Goal: Task Accomplishment & Management: Complete application form

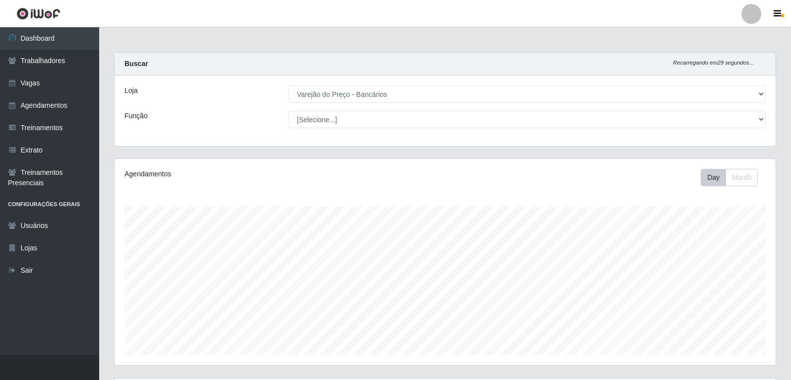
select select "157"
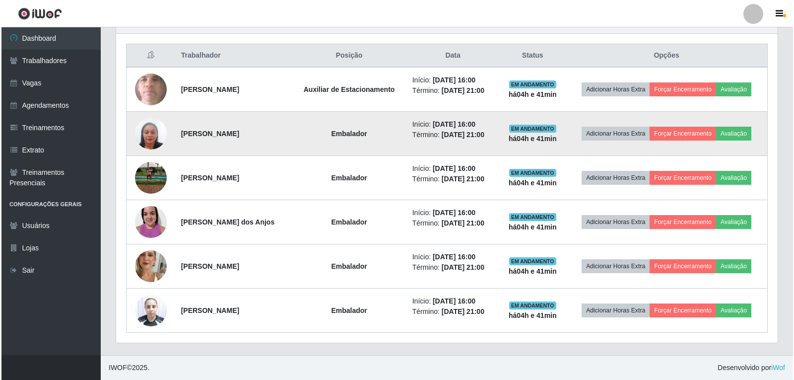
scroll to position [206, 661]
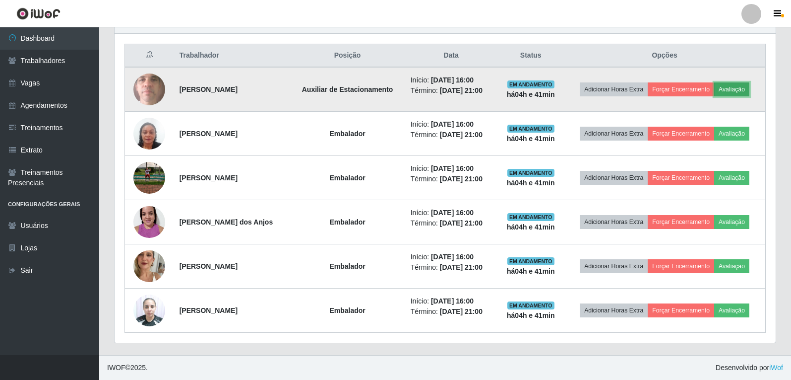
click at [747, 94] on button "Avaliação" at bounding box center [731, 89] width 35 height 14
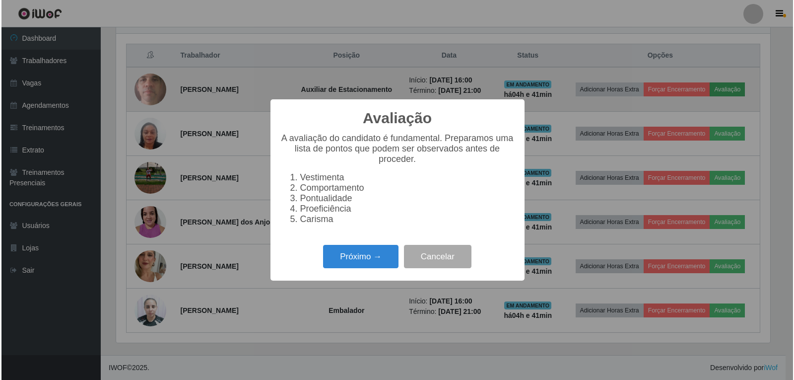
scroll to position [206, 656]
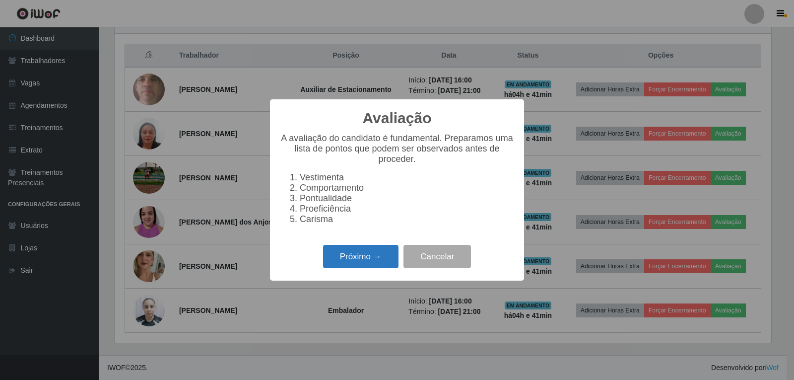
click at [382, 255] on button "Próximo →" at bounding box center [360, 256] width 75 height 23
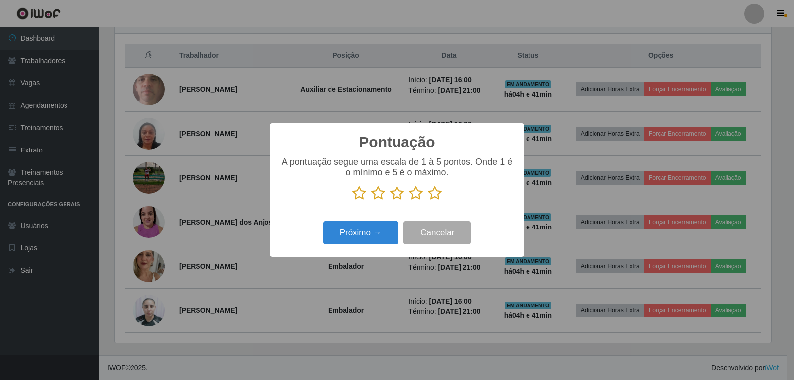
scroll to position [495901, 495451]
click at [439, 194] on icon at bounding box center [435, 193] width 14 height 15
click at [428, 200] on input "radio" at bounding box center [428, 200] width 0 height 0
click at [400, 217] on div "Pontuação × A pontuação segue uma escala de 1 à 5 pontos. Onde 1 é o mínimo e 5…" at bounding box center [397, 189] width 254 height 133
click at [388, 227] on button "Próximo →" at bounding box center [360, 232] width 75 height 23
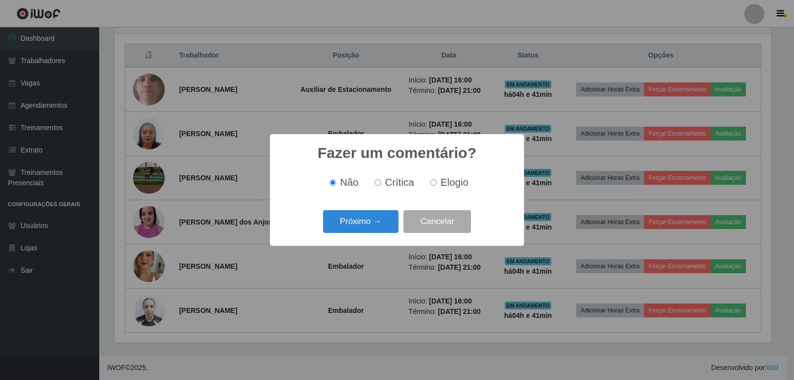
click at [437, 181] on label "Elogio" at bounding box center [447, 182] width 42 height 11
click at [437, 181] on input "Elogio" at bounding box center [433, 182] width 6 height 6
radio input "true"
click at [381, 219] on button "Próximo →" at bounding box center [360, 221] width 75 height 23
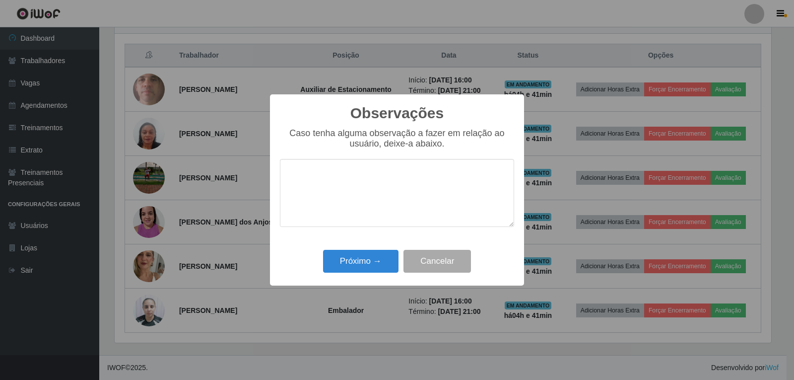
click at [371, 248] on div "Observações × Caso tenha alguma observação a fazer em relação ao usuário, deixe…" at bounding box center [397, 189] width 254 height 191
click at [367, 257] on button "Próximo →" at bounding box center [360, 261] width 75 height 23
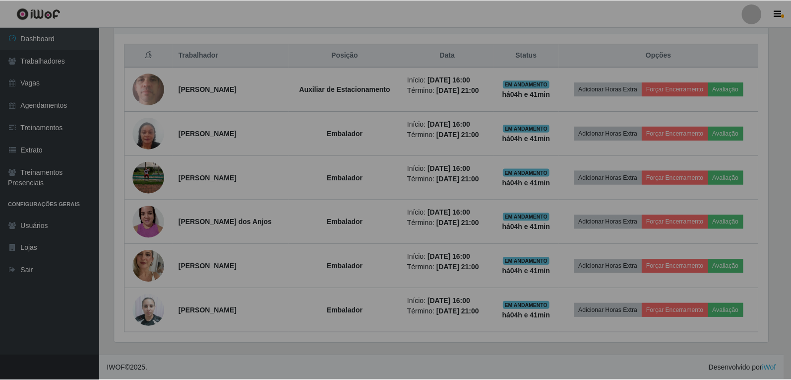
scroll to position [206, 661]
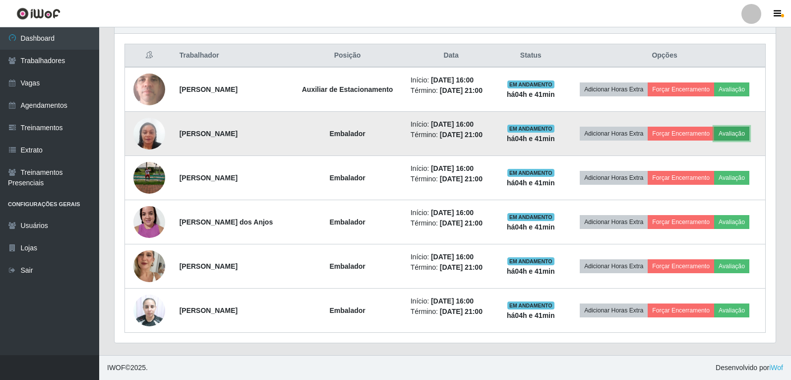
click at [745, 133] on button "Avaliação" at bounding box center [731, 134] width 35 height 14
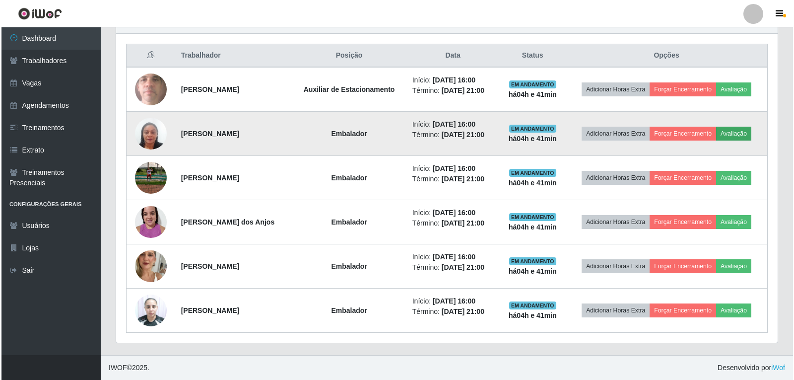
scroll to position [206, 656]
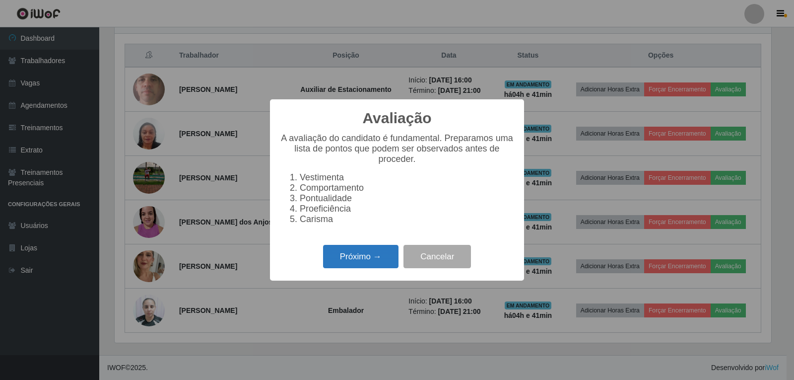
click at [362, 268] on button "Próximo →" at bounding box center [360, 256] width 75 height 23
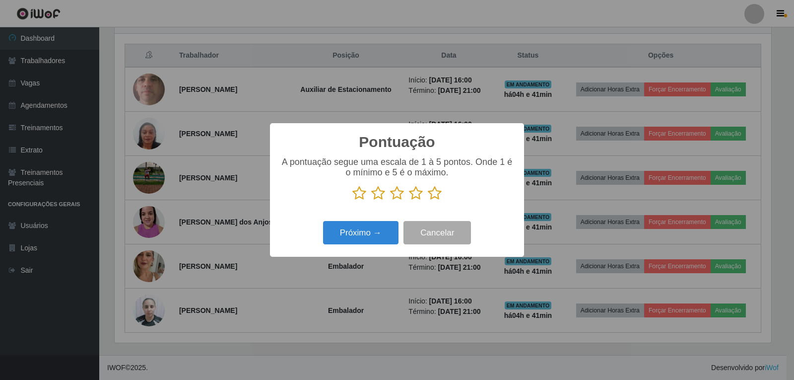
click at [437, 199] on icon at bounding box center [435, 193] width 14 height 15
click at [428, 200] on input "radio" at bounding box center [428, 200] width 0 height 0
click at [330, 230] on button "Próximo →" at bounding box center [360, 232] width 75 height 23
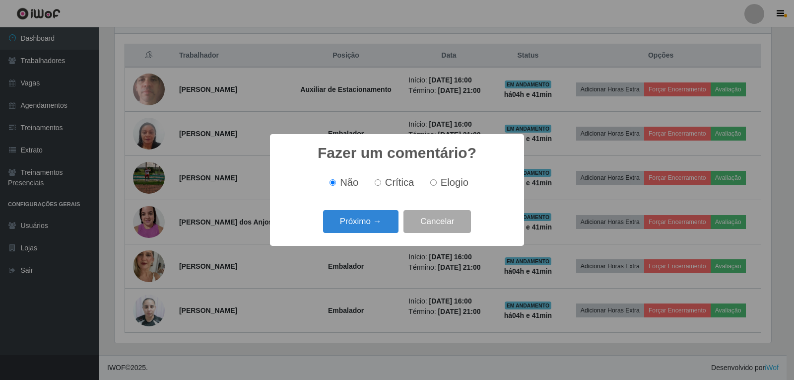
click at [432, 186] on input "Elogio" at bounding box center [433, 182] width 6 height 6
radio input "true"
click at [364, 218] on button "Próximo →" at bounding box center [360, 221] width 75 height 23
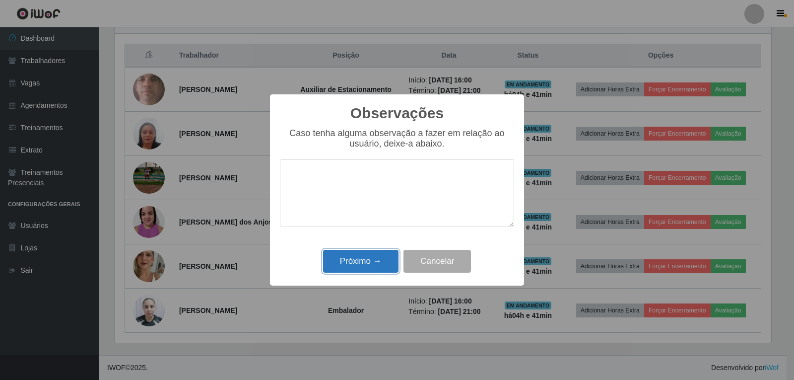
click at [372, 265] on button "Próximo →" at bounding box center [360, 261] width 75 height 23
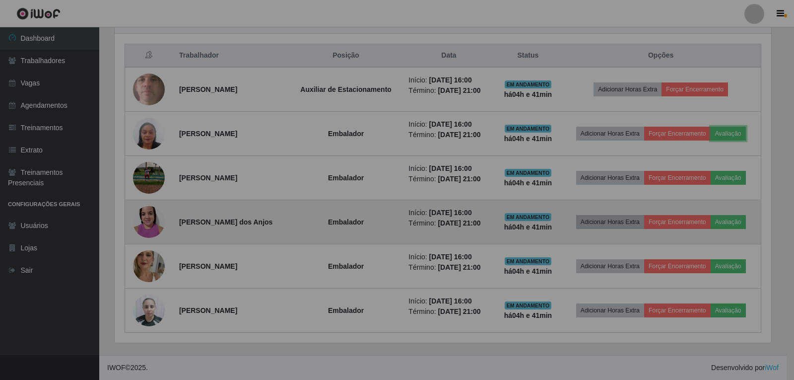
scroll to position [206, 661]
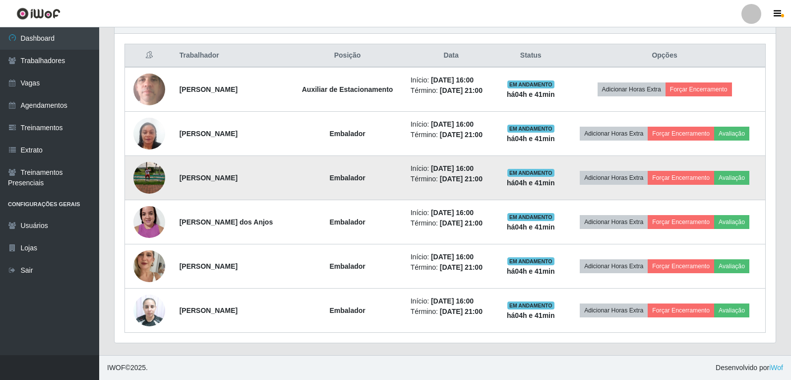
click at [726, 185] on td "Adicionar Horas Extra Forçar Encerramento Avaliação" at bounding box center [664, 178] width 201 height 44
click at [727, 181] on button "Avaliação" at bounding box center [731, 178] width 35 height 14
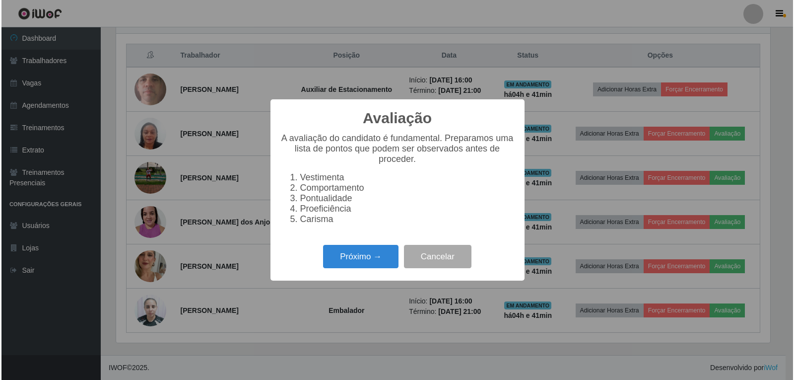
scroll to position [206, 656]
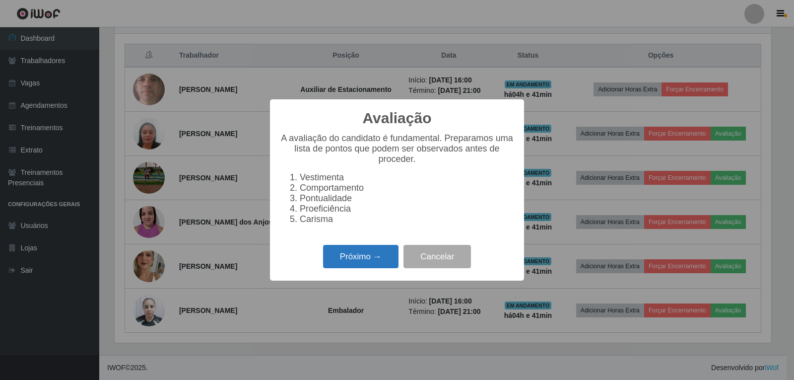
click at [364, 261] on button "Próximo →" at bounding box center [360, 256] width 75 height 23
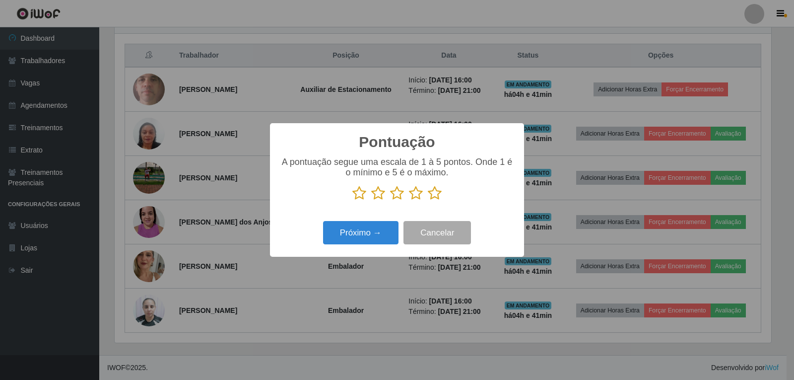
click at [435, 189] on icon at bounding box center [435, 193] width 14 height 15
click at [428, 200] on input "radio" at bounding box center [428, 200] width 0 height 0
click at [371, 235] on button "Próximo →" at bounding box center [360, 232] width 75 height 23
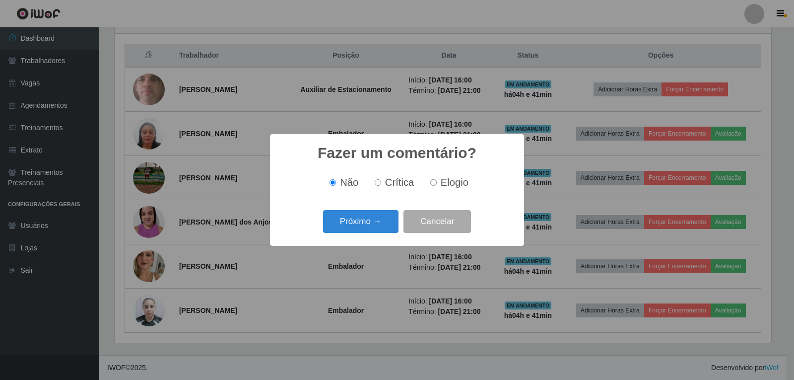
click at [459, 184] on span "Elogio" at bounding box center [455, 182] width 28 height 11
click at [437, 184] on input "Elogio" at bounding box center [433, 182] width 6 height 6
radio input "true"
click at [361, 226] on button "Próximo →" at bounding box center [360, 221] width 75 height 23
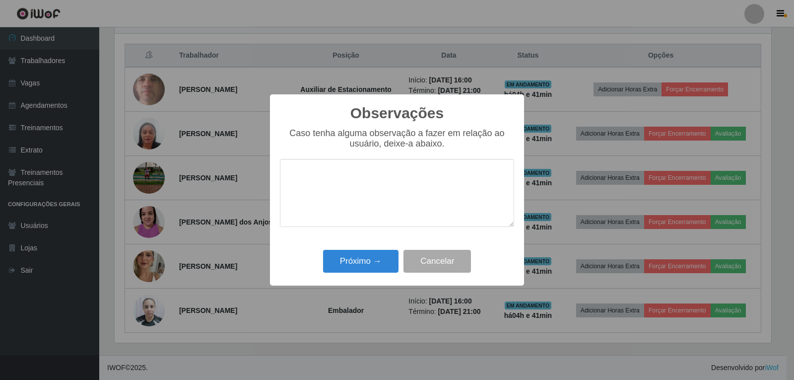
click at [353, 250] on div "Próximo → Cancelar" at bounding box center [397, 261] width 234 height 28
click at [352, 259] on button "Próximo →" at bounding box center [360, 261] width 75 height 23
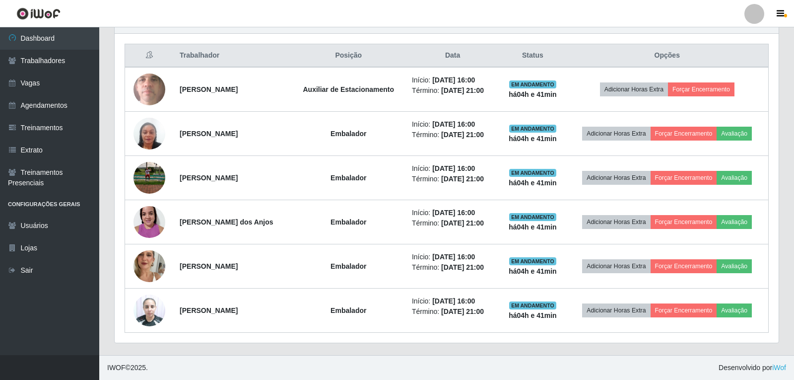
scroll to position [206, 661]
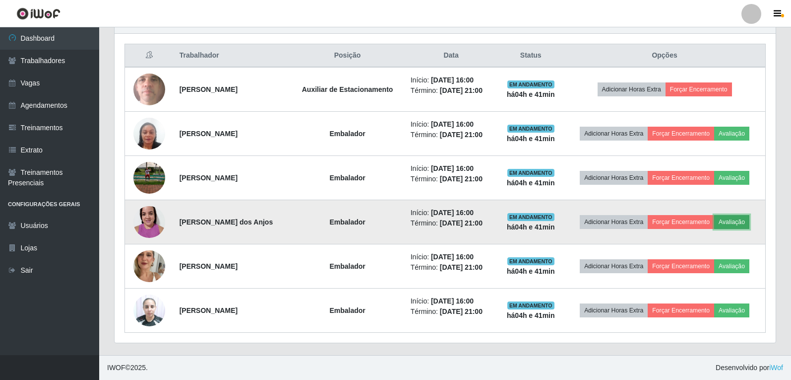
click at [743, 222] on button "Avaliação" at bounding box center [731, 222] width 35 height 14
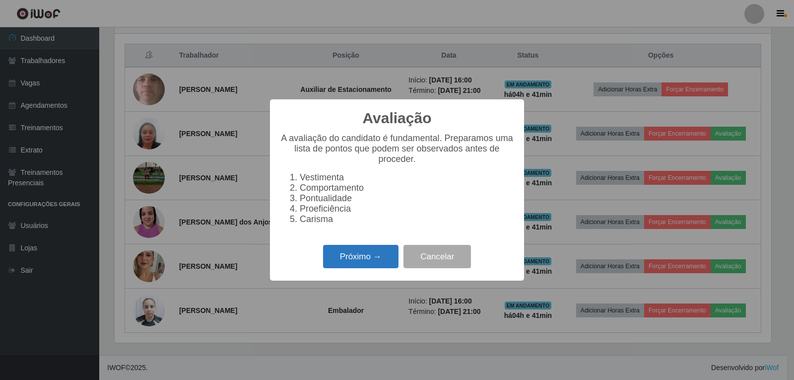
click at [372, 254] on button "Próximo →" at bounding box center [360, 256] width 75 height 23
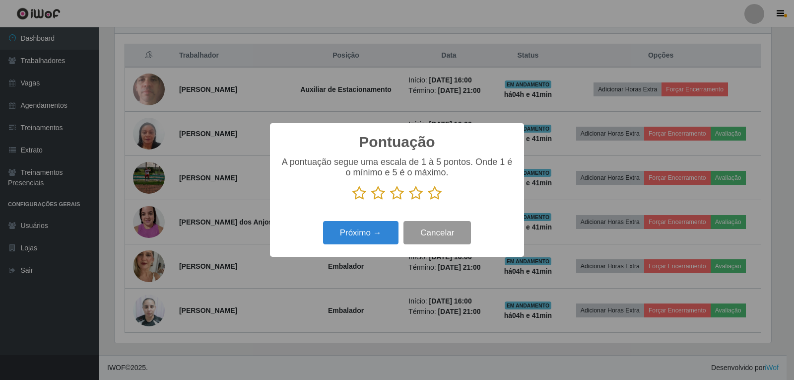
scroll to position [495901, 495451]
click at [441, 195] on icon at bounding box center [435, 193] width 14 height 15
click at [428, 200] on input "radio" at bounding box center [428, 200] width 0 height 0
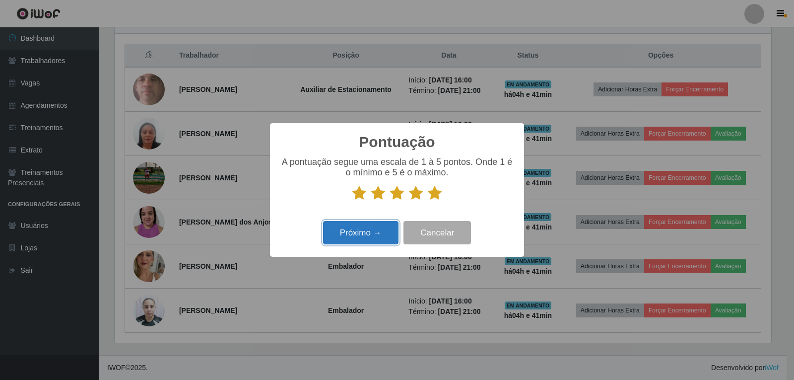
click at [370, 241] on button "Próximo →" at bounding box center [360, 232] width 75 height 23
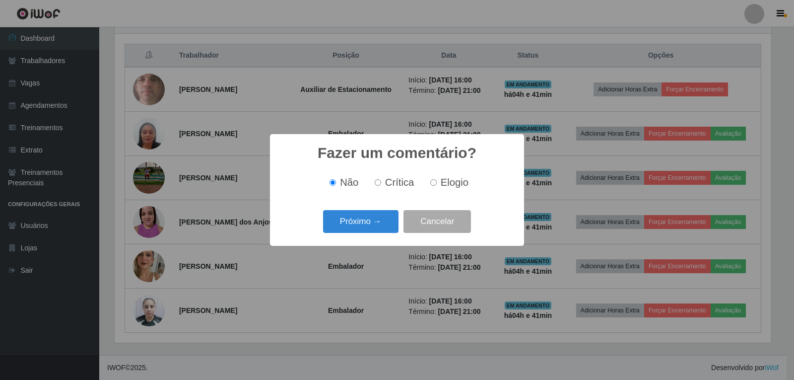
click at [439, 188] on label "Elogio" at bounding box center [447, 182] width 42 height 11
click at [437, 186] on input "Elogio" at bounding box center [433, 182] width 6 height 6
radio input "true"
click at [369, 224] on button "Próximo →" at bounding box center [360, 221] width 75 height 23
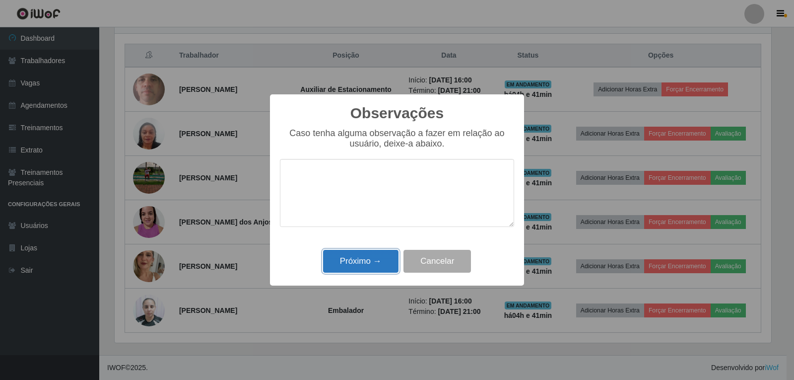
click at [386, 264] on button "Próximo →" at bounding box center [360, 261] width 75 height 23
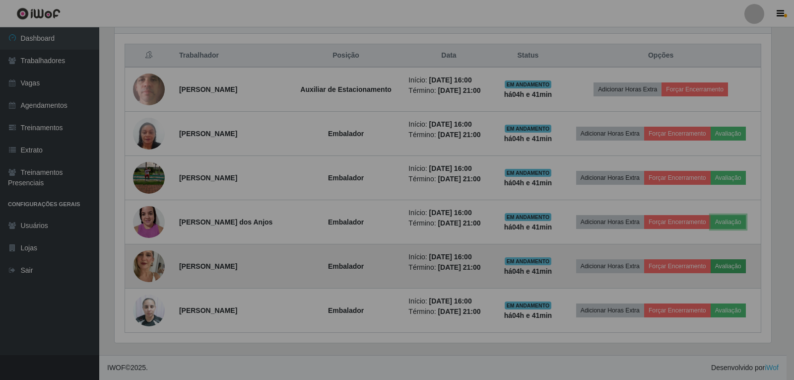
scroll to position [0, 0]
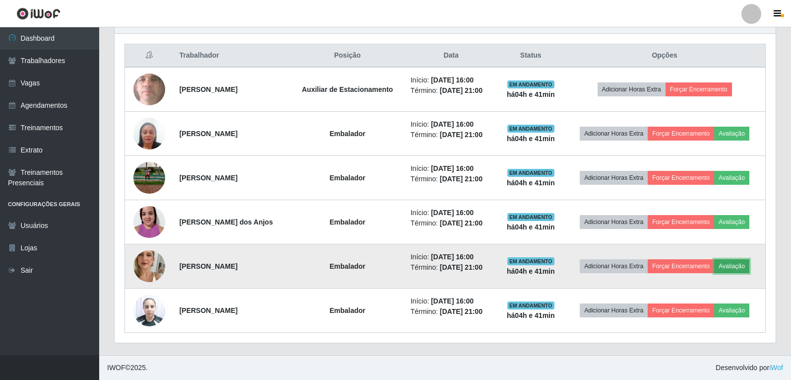
click at [737, 269] on button "Avaliação" at bounding box center [731, 266] width 35 height 14
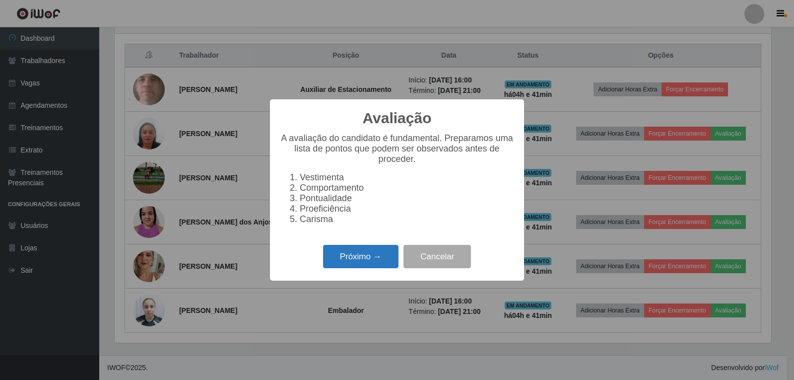
click at [369, 258] on button "Próximo →" at bounding box center [360, 256] width 75 height 23
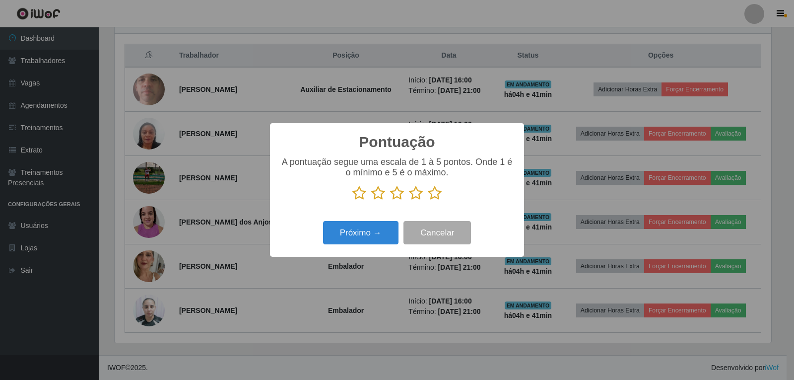
click at [436, 202] on div "A pontuação segue uma escala de 1 à 5 pontos. Onde 1 é o mínimo e 5 é o máximo." at bounding box center [397, 183] width 234 height 52
click at [432, 199] on icon at bounding box center [435, 193] width 14 height 15
click at [428, 200] on input "radio" at bounding box center [428, 200] width 0 height 0
click at [382, 228] on button "Próximo →" at bounding box center [360, 232] width 75 height 23
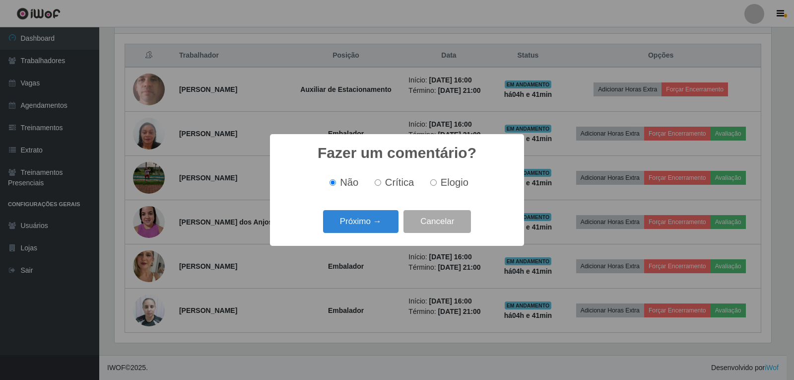
click at [428, 185] on label "Elogio" at bounding box center [447, 182] width 42 height 11
click at [430, 185] on input "Elogio" at bounding box center [433, 182] width 6 height 6
radio input "true"
click at [377, 231] on button "Próximo →" at bounding box center [360, 221] width 75 height 23
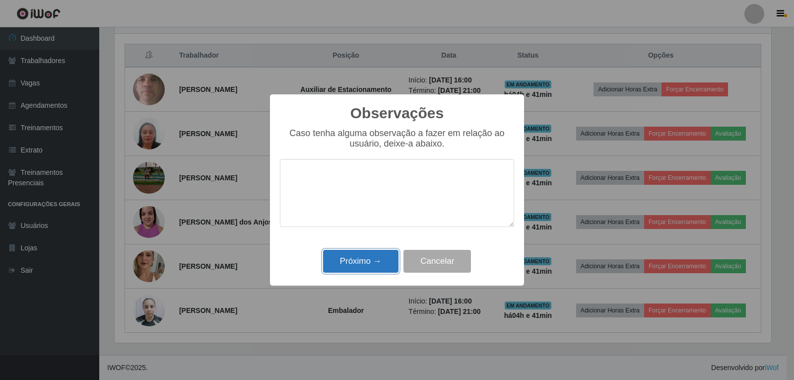
click at [339, 263] on button "Próximo →" at bounding box center [360, 261] width 75 height 23
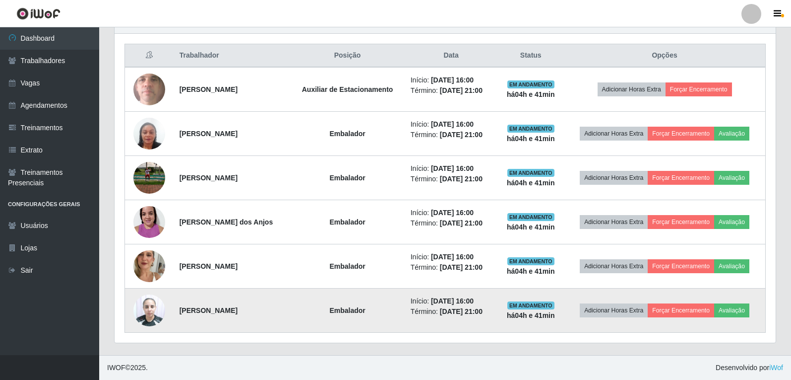
click at [742, 318] on td "Adicionar Horas Extra Forçar Encerramento Avaliação" at bounding box center [664, 310] width 201 height 44
click at [741, 316] on button "Avaliação" at bounding box center [731, 310] width 35 height 14
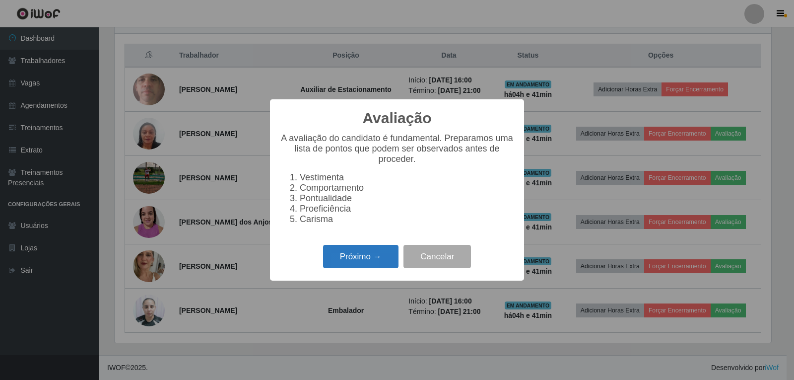
click at [380, 260] on button "Próximo →" at bounding box center [360, 256] width 75 height 23
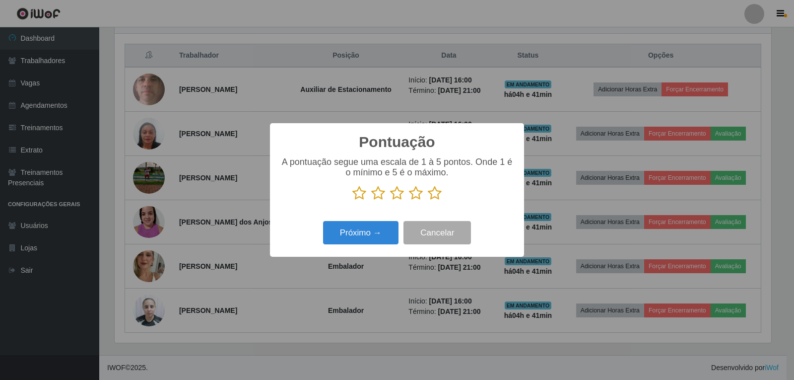
click at [434, 200] on icon at bounding box center [435, 193] width 14 height 15
click at [428, 200] on input "radio" at bounding box center [428, 200] width 0 height 0
click at [379, 234] on button "Próximo →" at bounding box center [360, 232] width 75 height 23
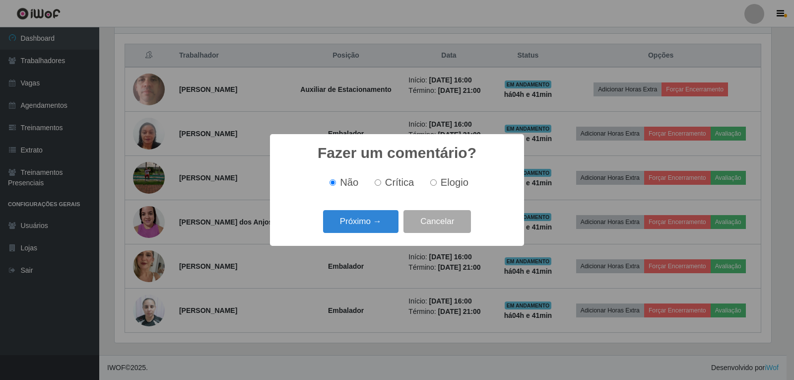
click at [443, 191] on div "Não Crítica Elogio" at bounding box center [397, 182] width 234 height 29
click at [441, 185] on span "Elogio" at bounding box center [455, 182] width 28 height 11
click at [437, 185] on input "Elogio" at bounding box center [433, 182] width 6 height 6
radio input "true"
click at [357, 225] on button "Próximo →" at bounding box center [360, 221] width 75 height 23
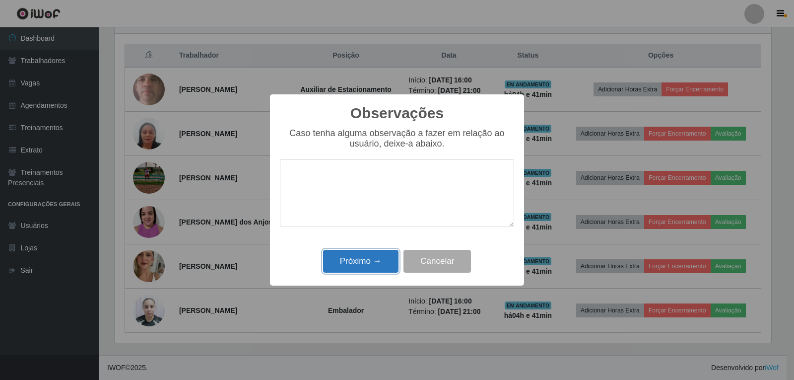
click at [381, 261] on button "Próximo →" at bounding box center [360, 261] width 75 height 23
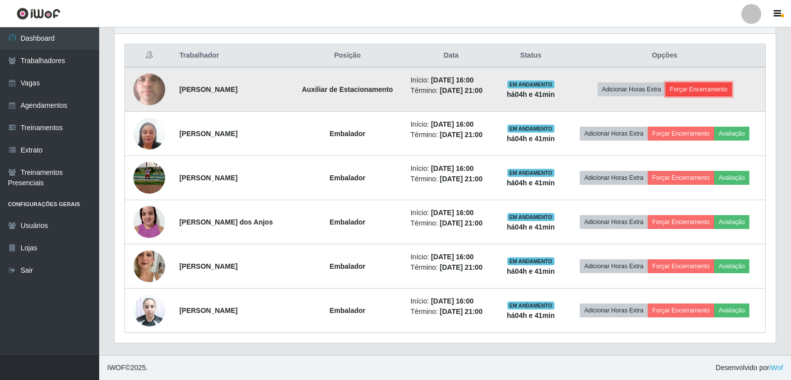
click at [694, 95] on button "Forçar Encerramento" at bounding box center [699, 89] width 66 height 14
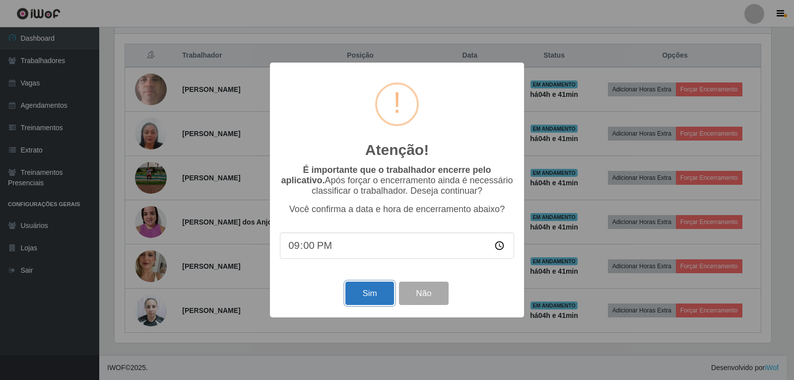
click at [374, 297] on button "Sim" at bounding box center [369, 292] width 48 height 23
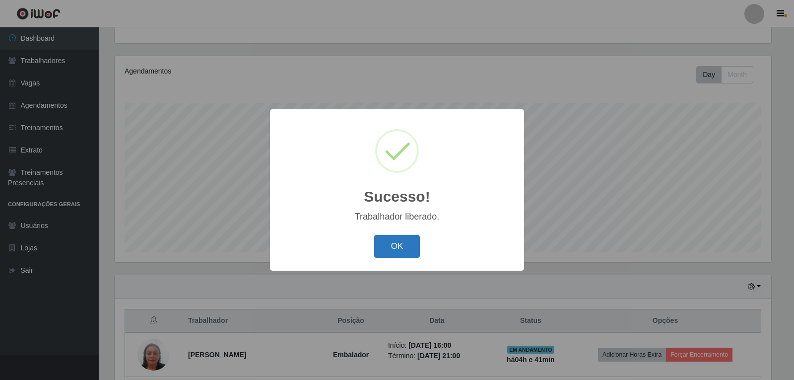
drag, startPoint x: 413, startPoint y: 237, endPoint x: 406, endPoint y: 249, distance: 13.5
click at [412, 237] on button "OK" at bounding box center [397, 246] width 46 height 23
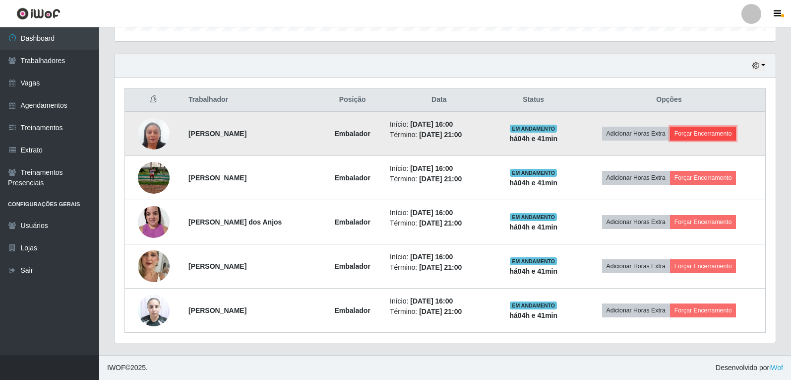
click at [705, 135] on button "Forçar Encerramento" at bounding box center [703, 134] width 66 height 14
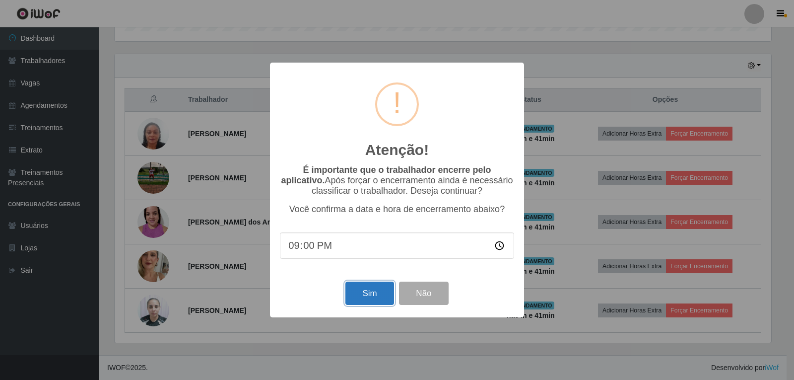
click at [372, 299] on button "Sim" at bounding box center [369, 292] width 48 height 23
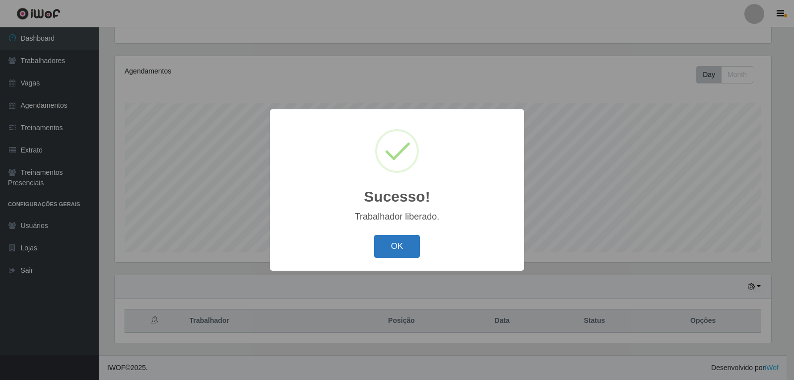
drag, startPoint x: 419, startPoint y: 249, endPoint x: 413, endPoint y: 248, distance: 6.0
click at [416, 249] on button "OK" at bounding box center [397, 246] width 46 height 23
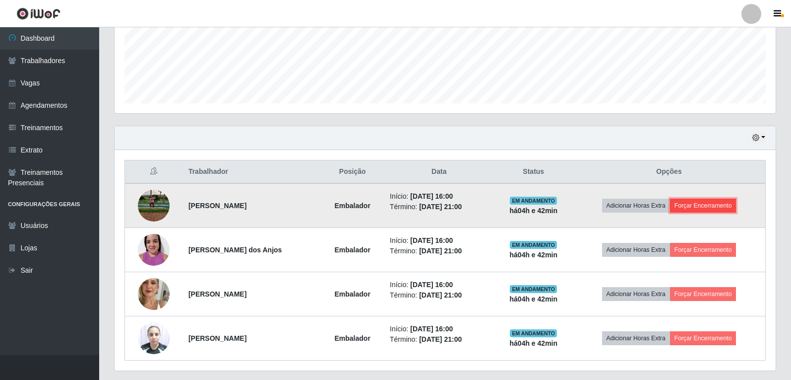
click at [714, 201] on button "Forçar Encerramento" at bounding box center [703, 205] width 66 height 14
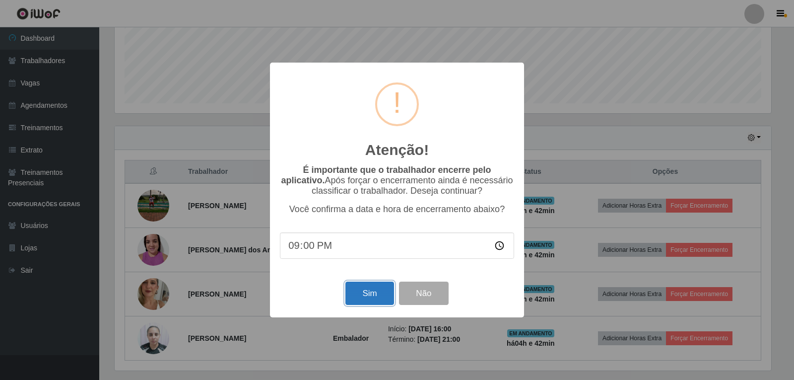
click at [362, 295] on button "Sim" at bounding box center [369, 292] width 48 height 23
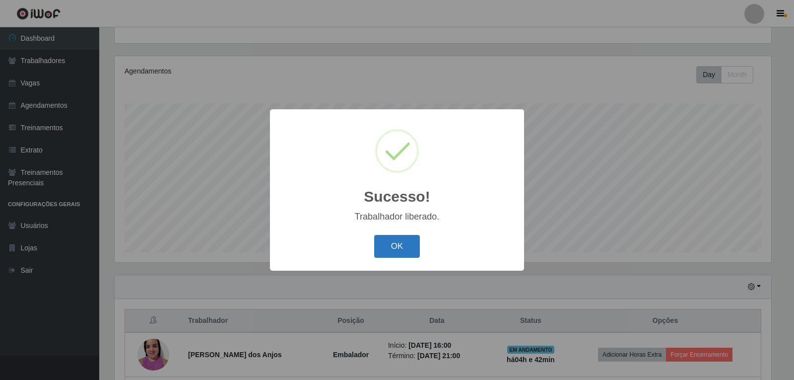
click at [398, 246] on button "OK" at bounding box center [397, 246] width 46 height 23
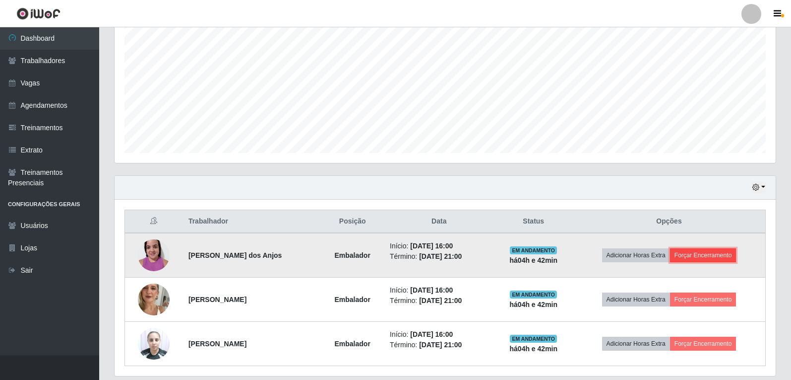
click at [686, 253] on button "Forçar Encerramento" at bounding box center [703, 255] width 66 height 14
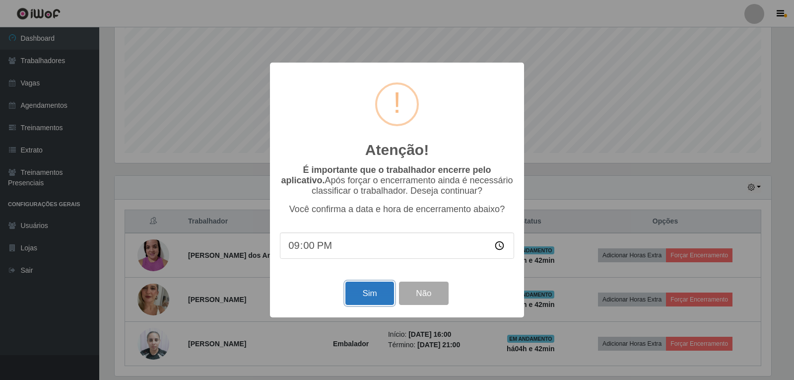
click at [372, 290] on button "Sim" at bounding box center [369, 292] width 48 height 23
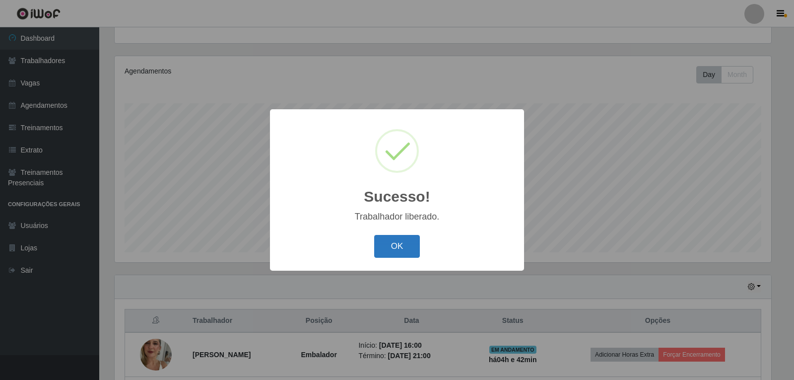
click at [402, 237] on button "OK" at bounding box center [397, 246] width 46 height 23
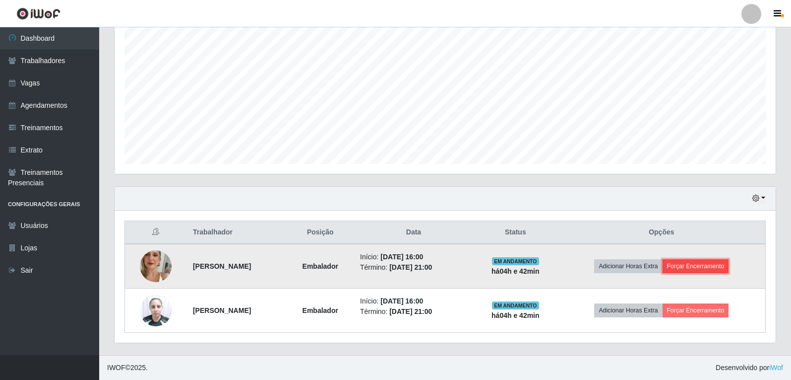
click at [700, 268] on button "Forçar Encerramento" at bounding box center [696, 266] width 66 height 14
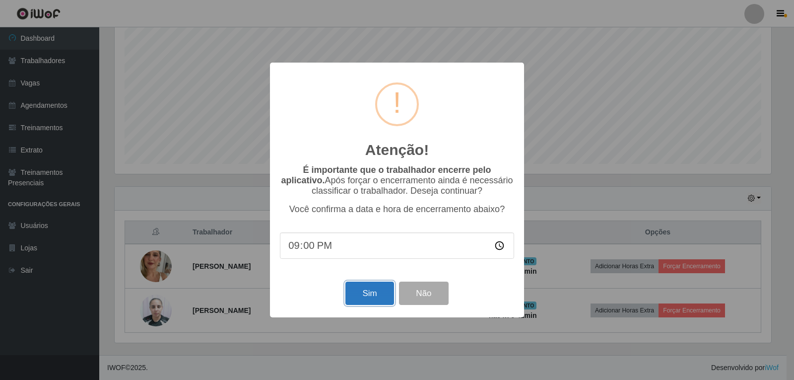
click at [350, 293] on button "Sim" at bounding box center [369, 292] width 48 height 23
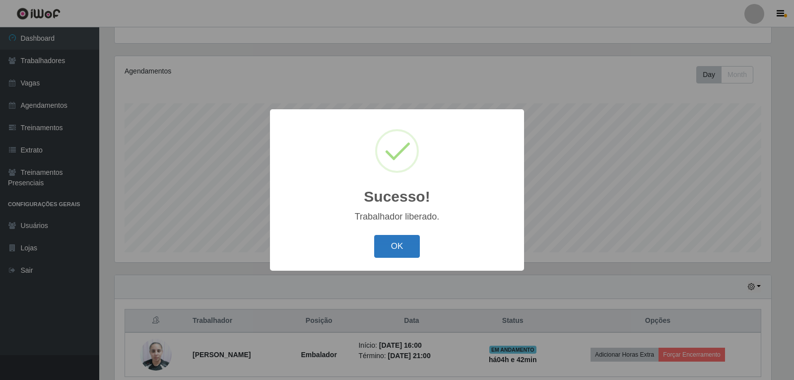
click at [389, 245] on button "OK" at bounding box center [397, 246] width 46 height 23
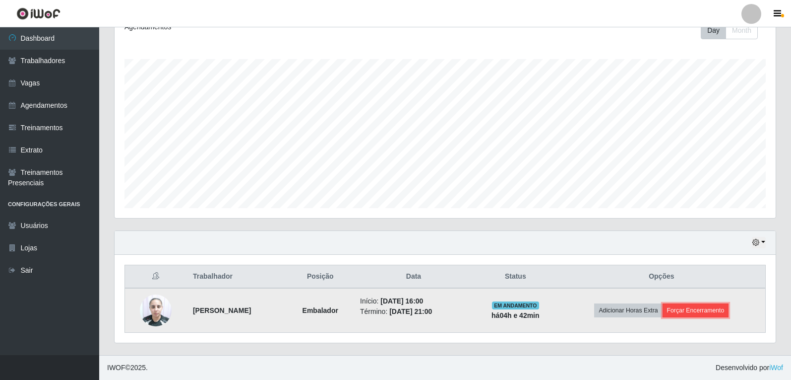
click at [683, 310] on button "Forçar Encerramento" at bounding box center [696, 310] width 66 height 14
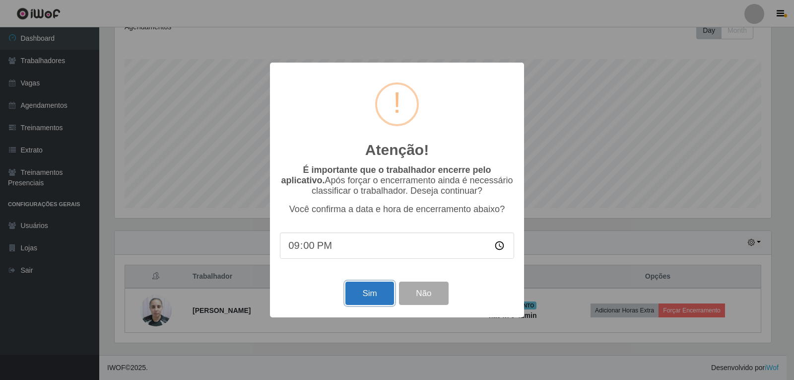
click at [365, 302] on button "Sim" at bounding box center [369, 292] width 48 height 23
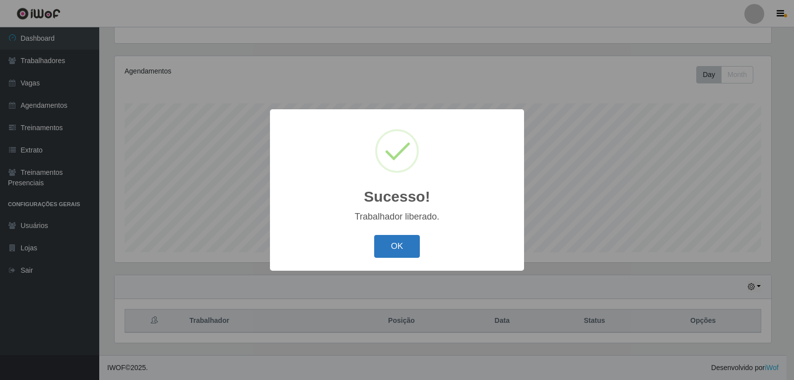
click at [408, 254] on button "OK" at bounding box center [397, 246] width 46 height 23
